Goal: Task Accomplishment & Management: Use online tool/utility

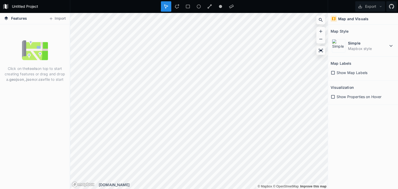
click at [334, 72] on icon at bounding box center [333, 73] width 5 height 5
click at [334, 72] on icon at bounding box center [333, 73] width 4 height 4
click at [334, 72] on icon at bounding box center [333, 73] width 5 height 5
click at [334, 72] on icon at bounding box center [333, 73] width 4 height 4
click at [334, 98] on icon at bounding box center [333, 97] width 4 height 4
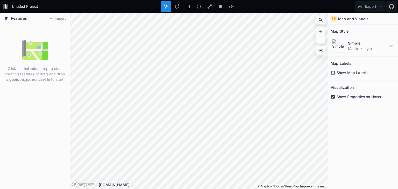
click at [334, 98] on icon at bounding box center [333, 97] width 4 height 4
click at [393, 46] on icon at bounding box center [391, 46] width 6 height 6
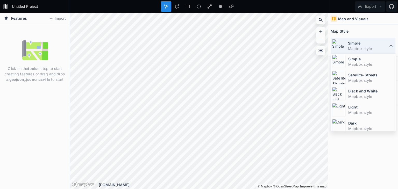
click at [393, 46] on icon at bounding box center [391, 46] width 6 height 6
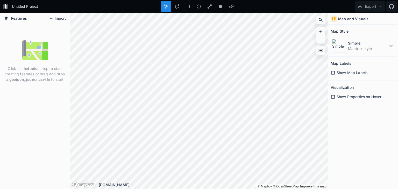
click at [60, 19] on button "Import" at bounding box center [57, 19] width 22 height 8
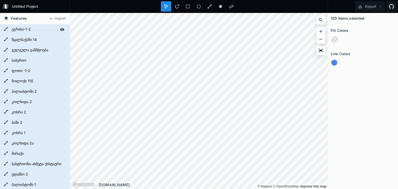
click at [6, 29] on icon at bounding box center [6, 29] width 4 height 4
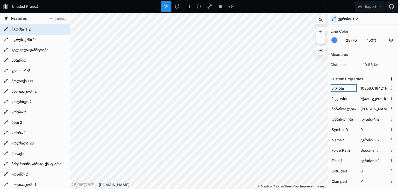
click at [341, 86] on input "სიგრძე" at bounding box center [344, 88] width 26 height 8
click at [372, 86] on input "10856.0184211443" at bounding box center [374, 88] width 29 height 8
click at [26, 39] on form "წყალსაქაჩი 14" at bounding box center [34, 40] width 48 height 8
type input "2469.14517063182"
type input "კახეთი"
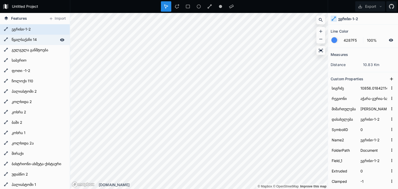
type input "110 კვ ქ/ს " კაჭრეთი " დან 35 კვ ქ/ს " წყალსაქაჩი 14 " მდე"
type input "წყალსაქაჩი 14"
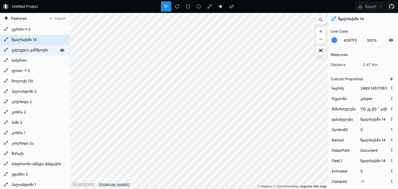
click at [26, 47] on form "გულგულა განშტოება" at bounding box center [34, 50] width 48 height 8
type input "793.636736058115"
type input "35 კვ ქ/ს " გულგულა " დან " გულგულა-ტელავი-ნაფარეული "ის #25 ანძამდე მდე"
type input "გულგულა განშტოება"
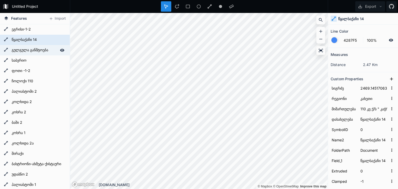
type input "გულგულა განშტოება"
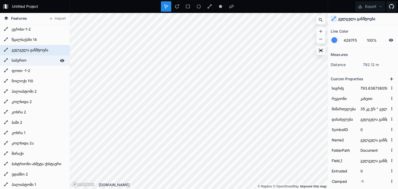
click at [20, 58] on form "საბერიო" at bounding box center [34, 61] width 48 height 8
type input "8588.27071210675"
type input "აჭარა-გურია-სამეგრელო"
type input "ენგურჰესი-ჯვარი ახალი(#39-#72)"
type input "საბერიო"
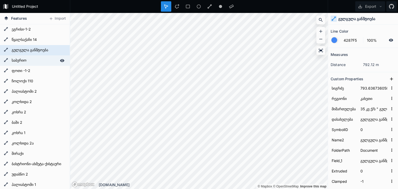
type input "საბერიო"
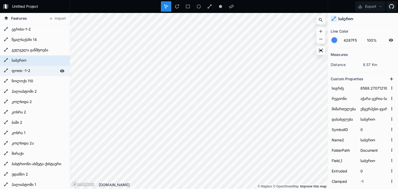
click at [19, 74] on form "ფოთი -1-2" at bounding box center [34, 71] width 48 height 8
type input "20930.4627478556"
type input "ხორგა 220-პოტი4 110"
type input "ფოთი -1-2"
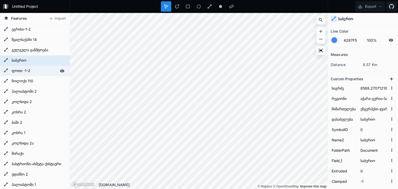
type input "ფოთი -1-2"
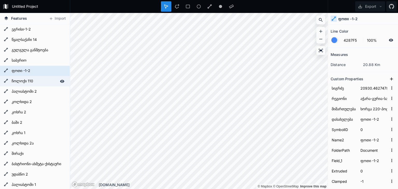
click at [24, 81] on form "ჩოლოქი 110" at bounding box center [34, 82] width 48 height 8
type input "9002.05932652264"
type input "ხიდმაგალა 110-ფიჭვნარი 110"
type input "ჩოლოქი"
type input "ჩოლოქი 110"
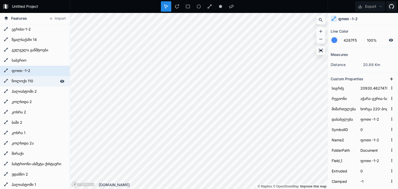
type input "ჩოლოქი 110"
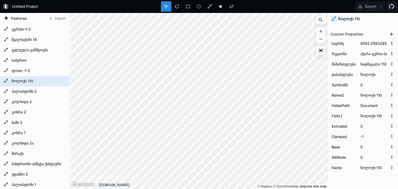
scroll to position [54, 0]
